Goal: Find specific fact: Find specific fact

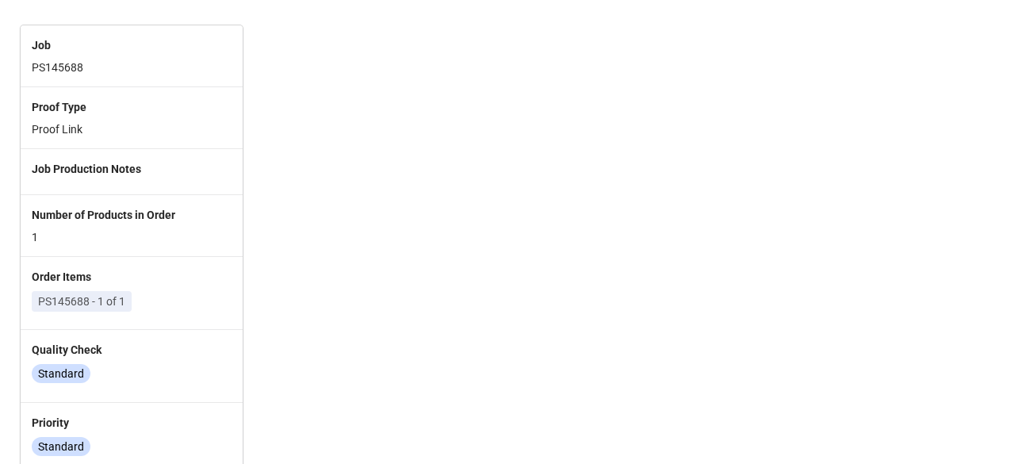
click at [89, 302] on p "PS145688 - 1 of 1" at bounding box center [81, 301] width 87 height 16
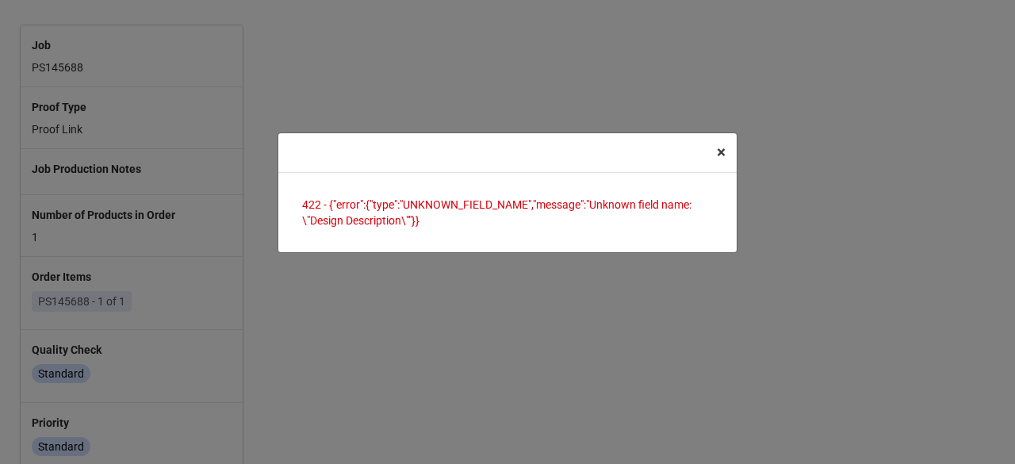
click at [719, 153] on span "×" at bounding box center [721, 152] width 9 height 19
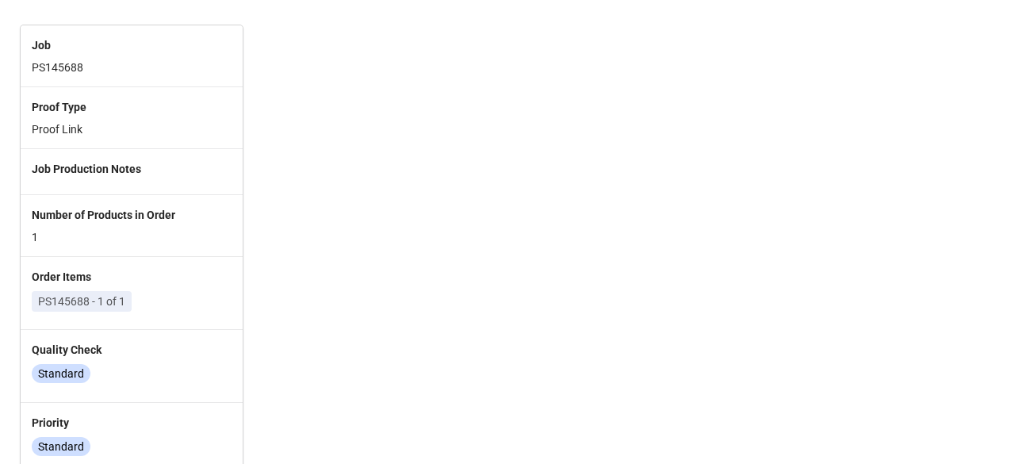
click at [706, 172] on div at bounding box center [633, 296] width 238 height 542
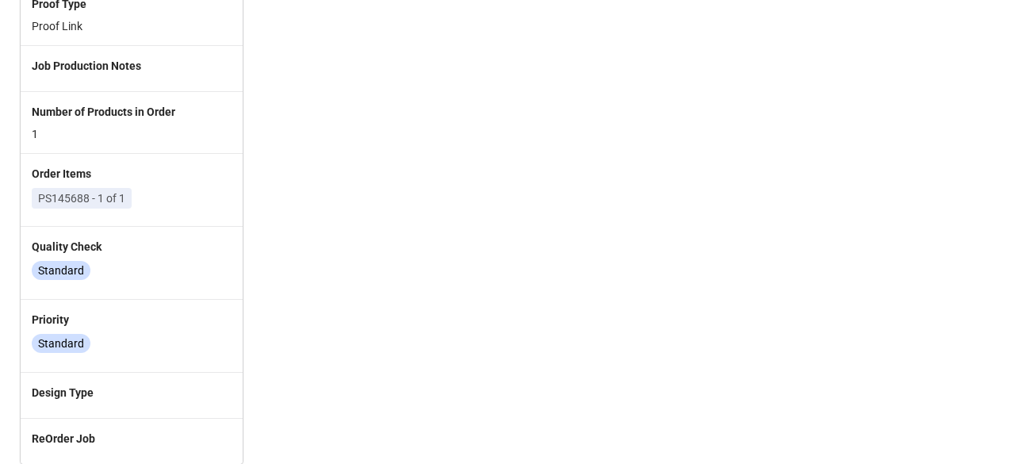
scroll to position [113, 0]
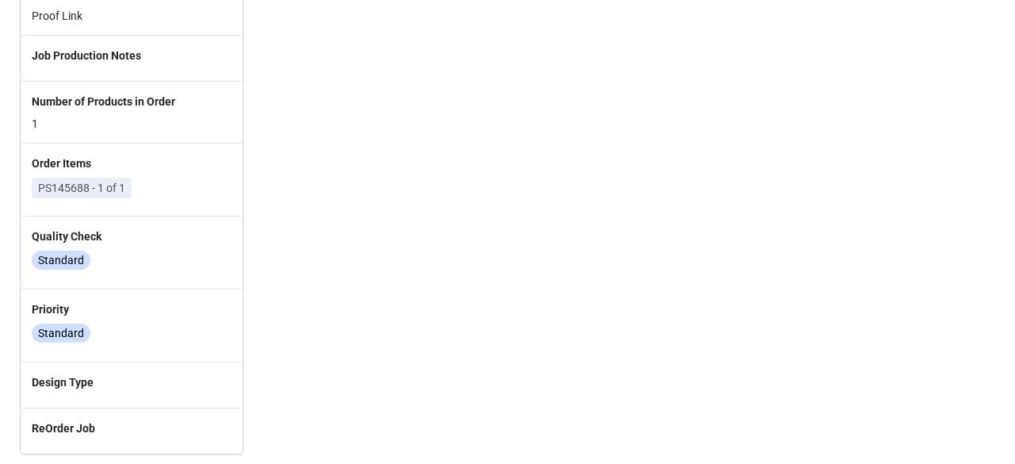
click at [86, 184] on p "PS145688 - 1 of 1" at bounding box center [81, 188] width 87 height 16
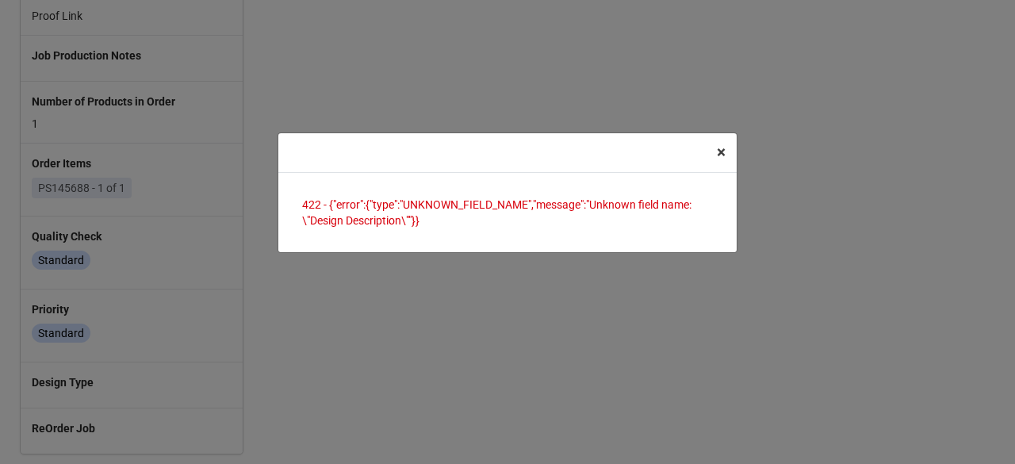
click at [721, 164] on button "× Close" at bounding box center [721, 152] width 31 height 39
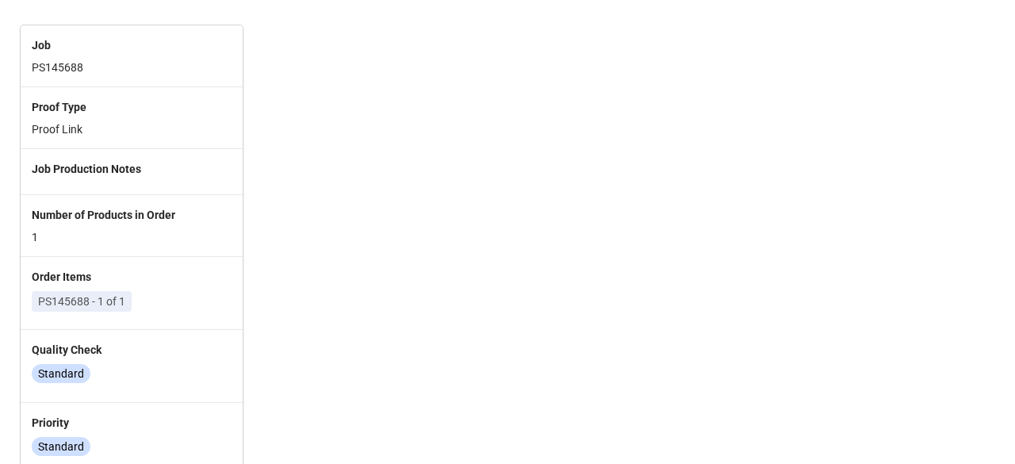
click at [82, 302] on p "PS145688 - 1 of 1" at bounding box center [81, 301] width 87 height 16
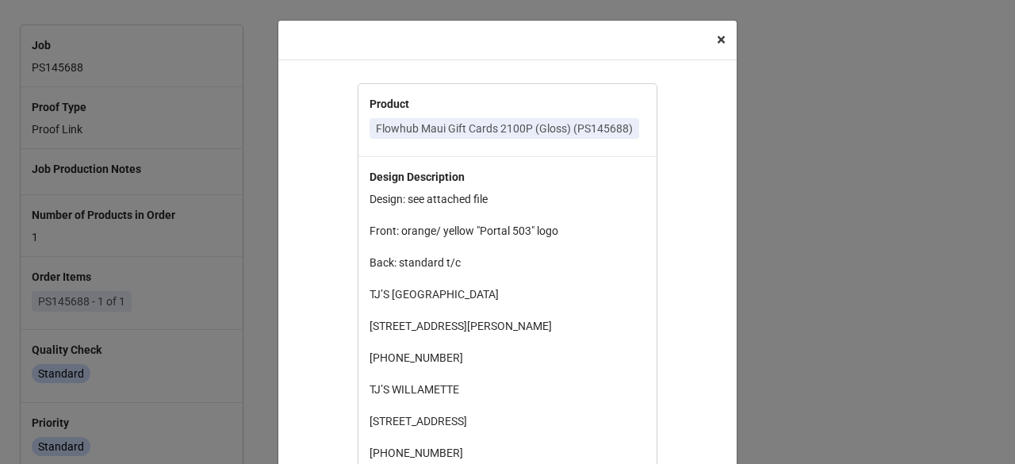
click at [717, 40] on span "×" at bounding box center [721, 39] width 9 height 19
